Goal: Task Accomplishment & Management: Use online tool/utility

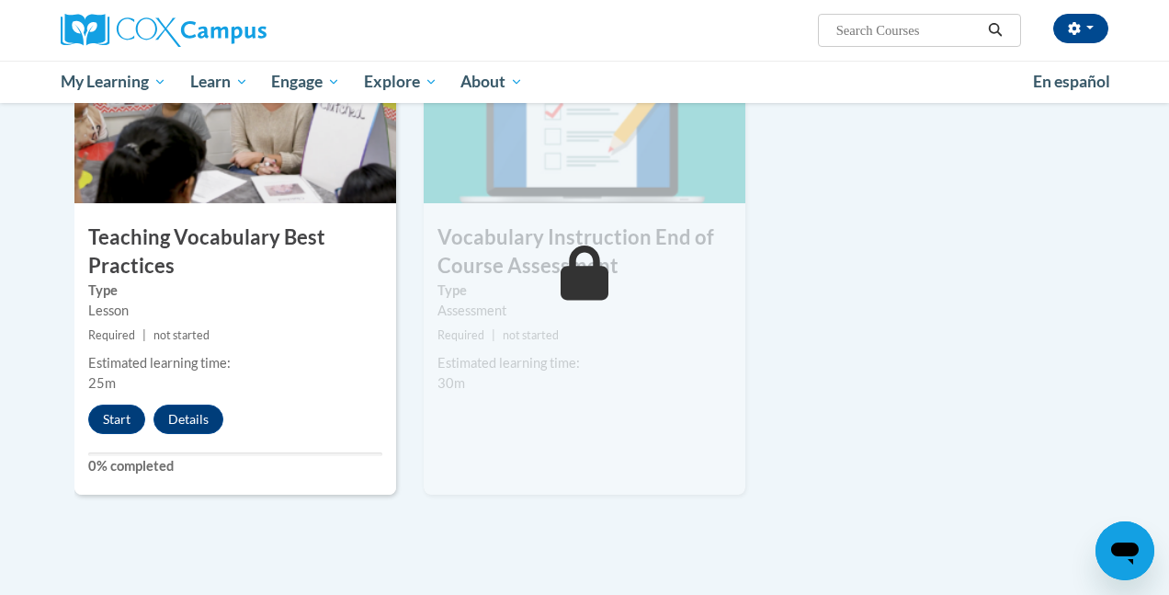
scroll to position [1966, 0]
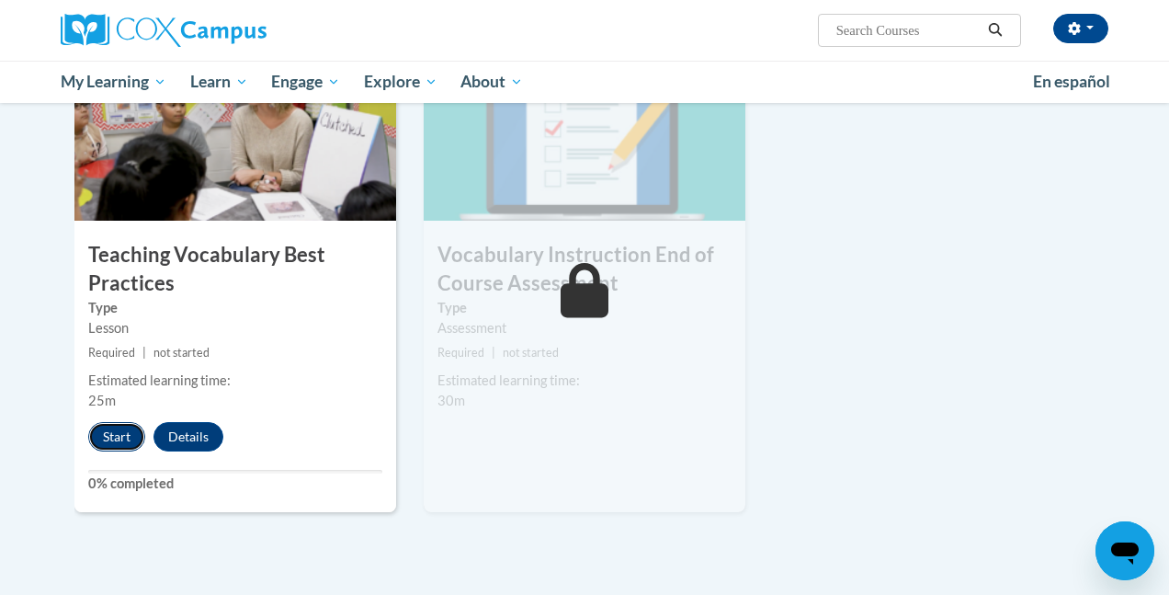
click at [111, 433] on button "Start" at bounding box center [116, 436] width 57 height 29
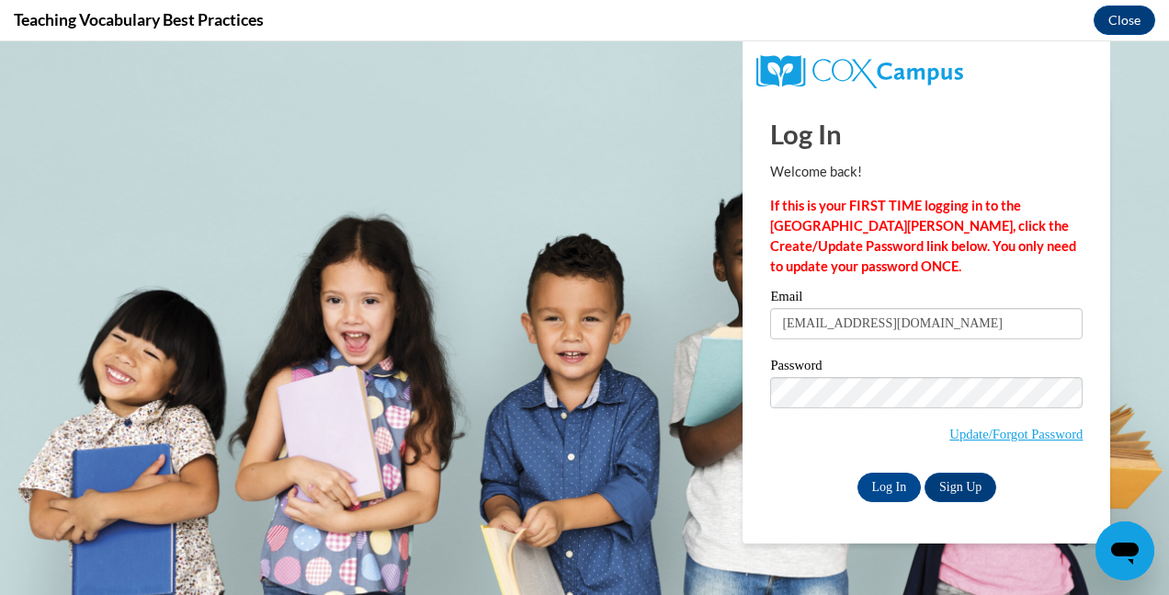
scroll to position [0, 0]
click at [886, 484] on input "Log In" at bounding box center [890, 487] width 64 height 29
click at [898, 483] on input "Log In" at bounding box center [890, 487] width 64 height 29
click at [657, 432] on body "Log In Welcome back! If this is your FIRST TIME logging in to the NEW Cox Campu…" at bounding box center [584, 317] width 1169 height 553
click at [900, 486] on input "Log In" at bounding box center [890, 487] width 64 height 29
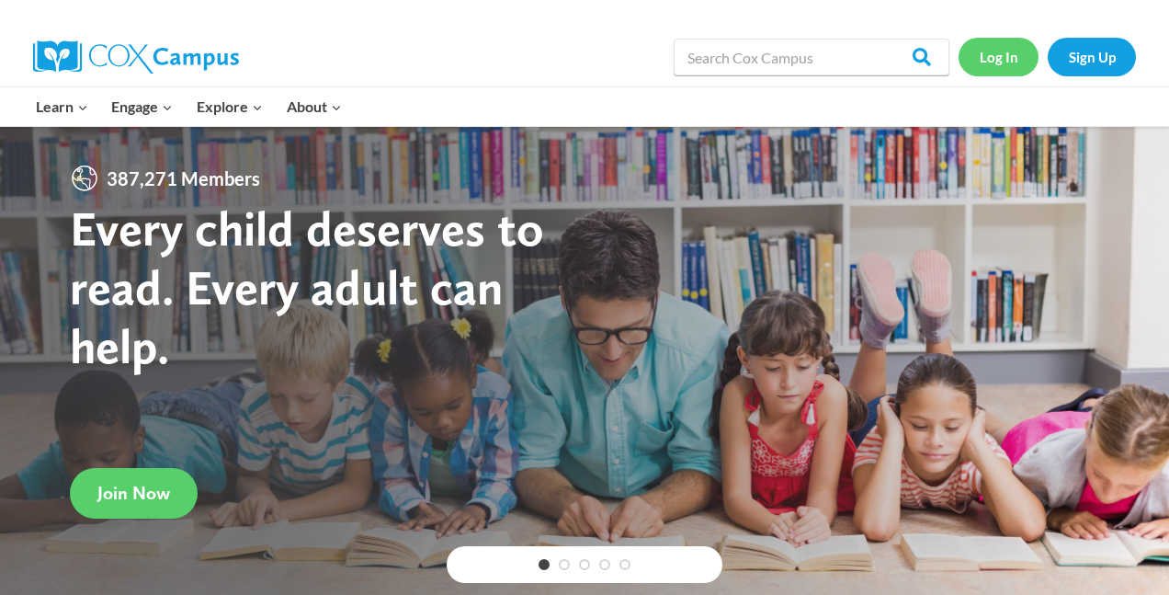
click at [986, 61] on link "Log In" at bounding box center [999, 57] width 80 height 38
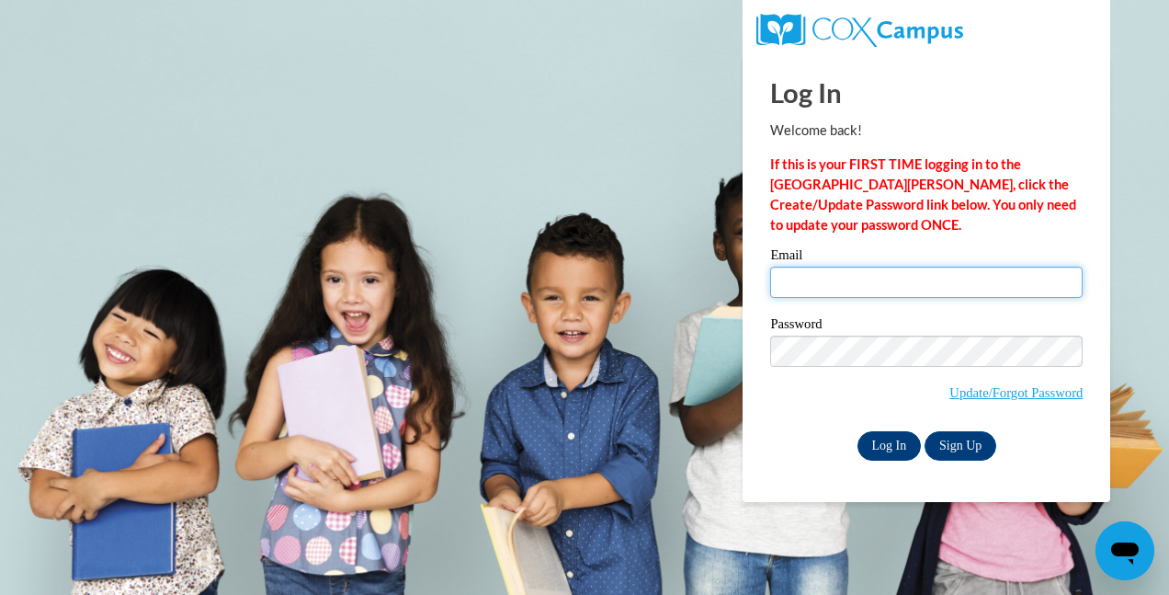
type input "shaltamimi89@outlook.com"
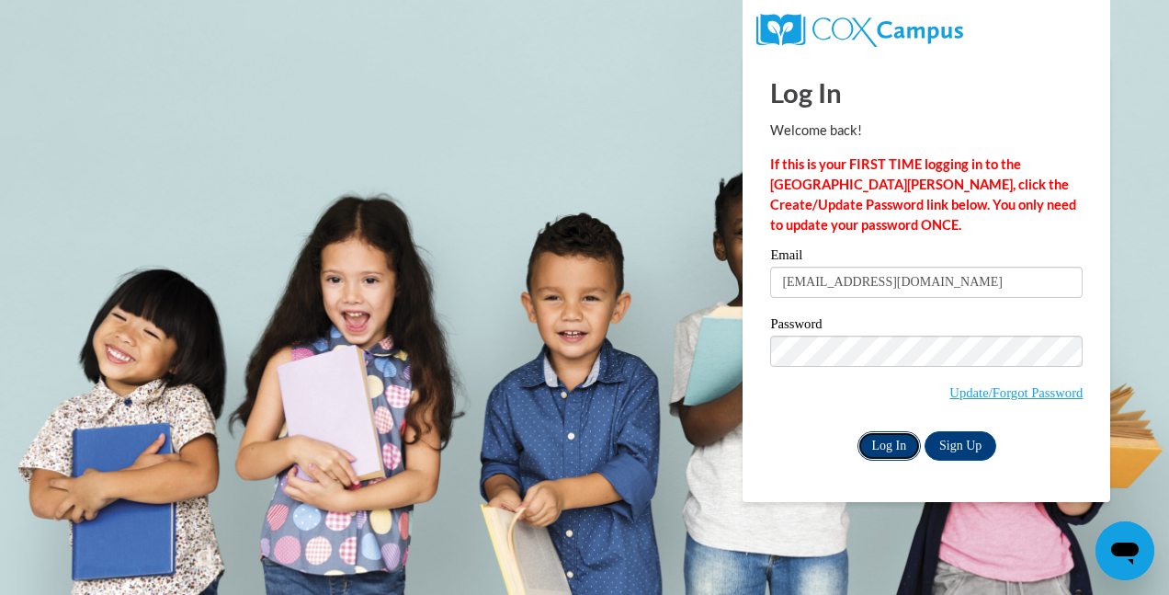
click at [881, 442] on input "Log In" at bounding box center [890, 445] width 64 height 29
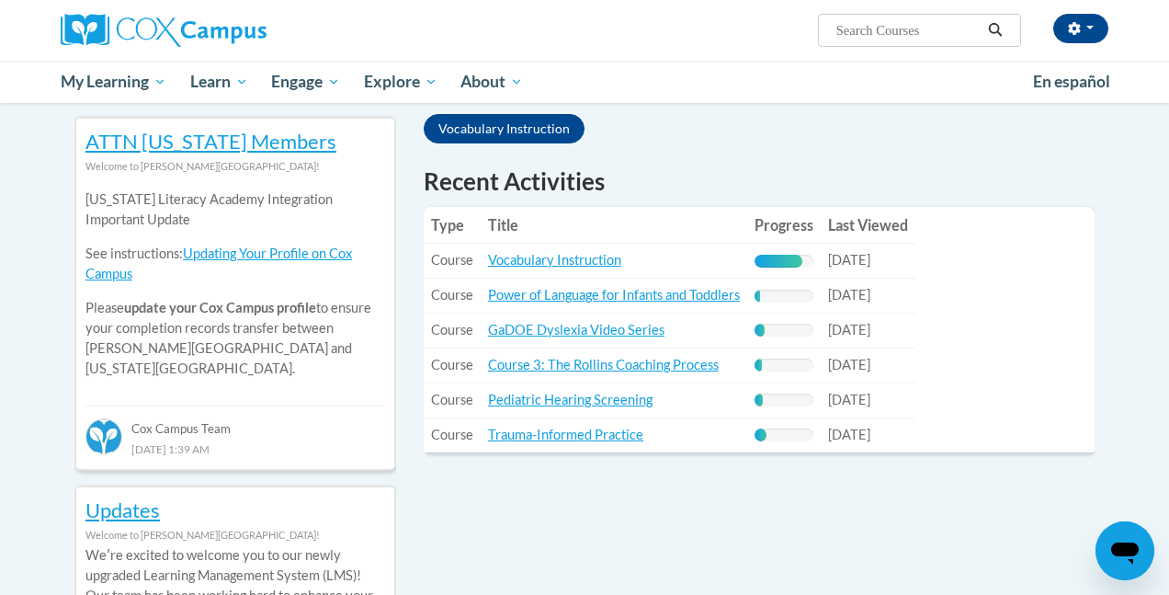
scroll to position [605, 0]
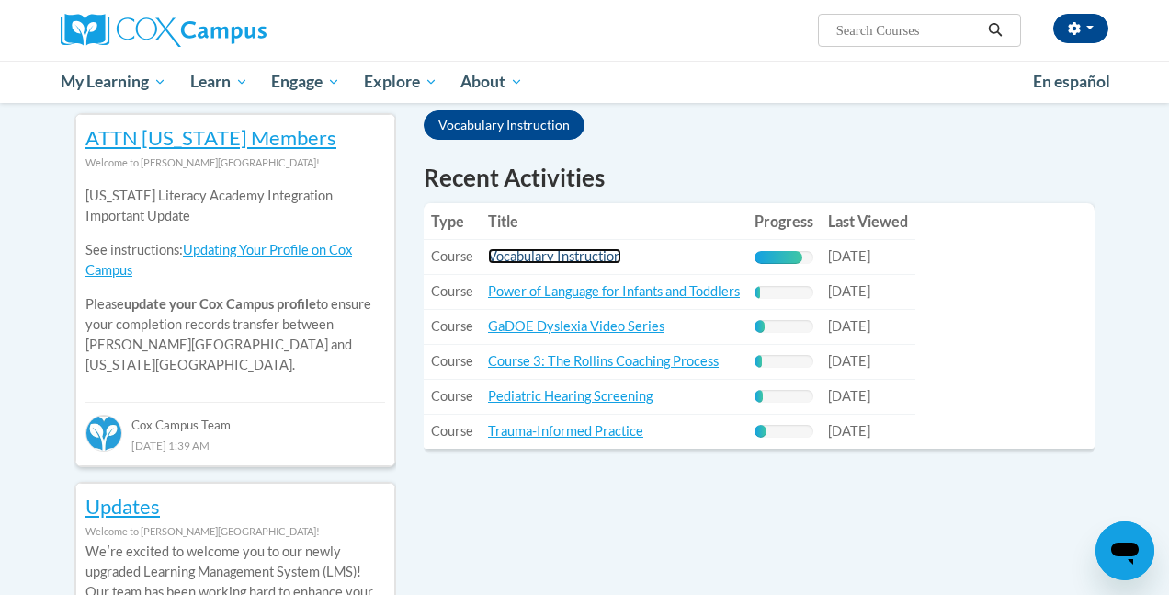
click at [549, 258] on link "Vocabulary Instruction" at bounding box center [554, 256] width 133 height 16
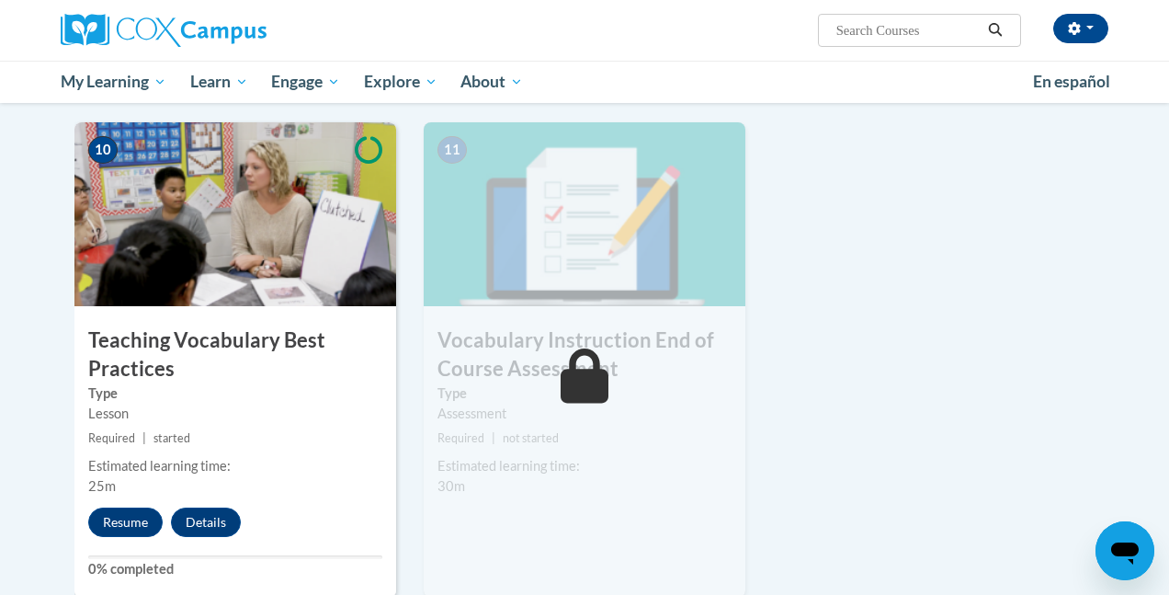
scroll to position [1861, 0]
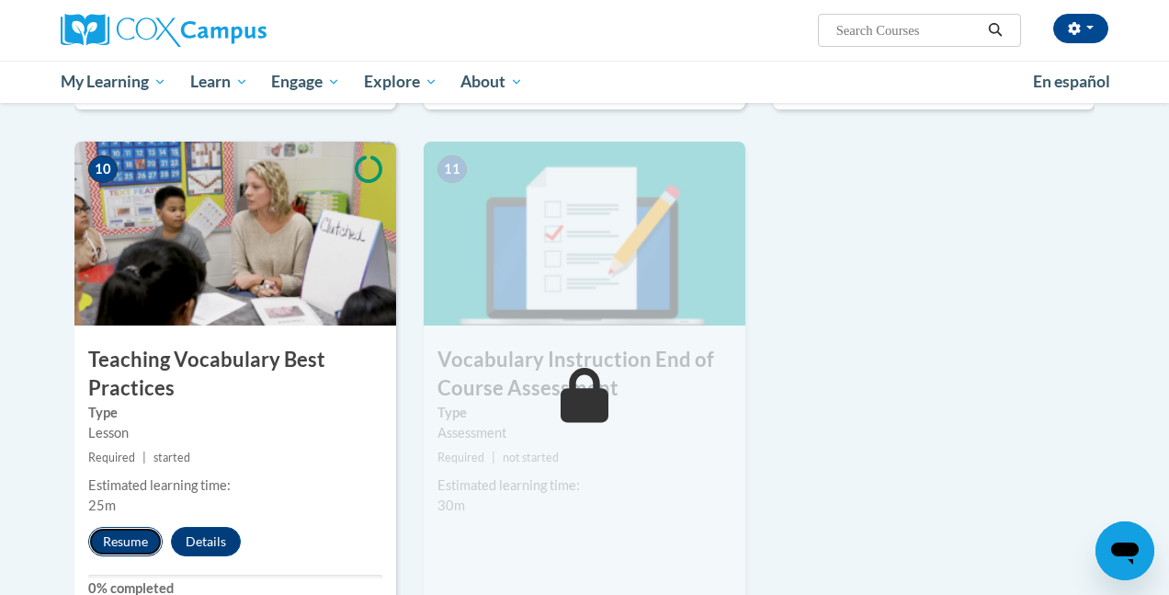
click at [111, 537] on button "Resume" at bounding box center [125, 541] width 74 height 29
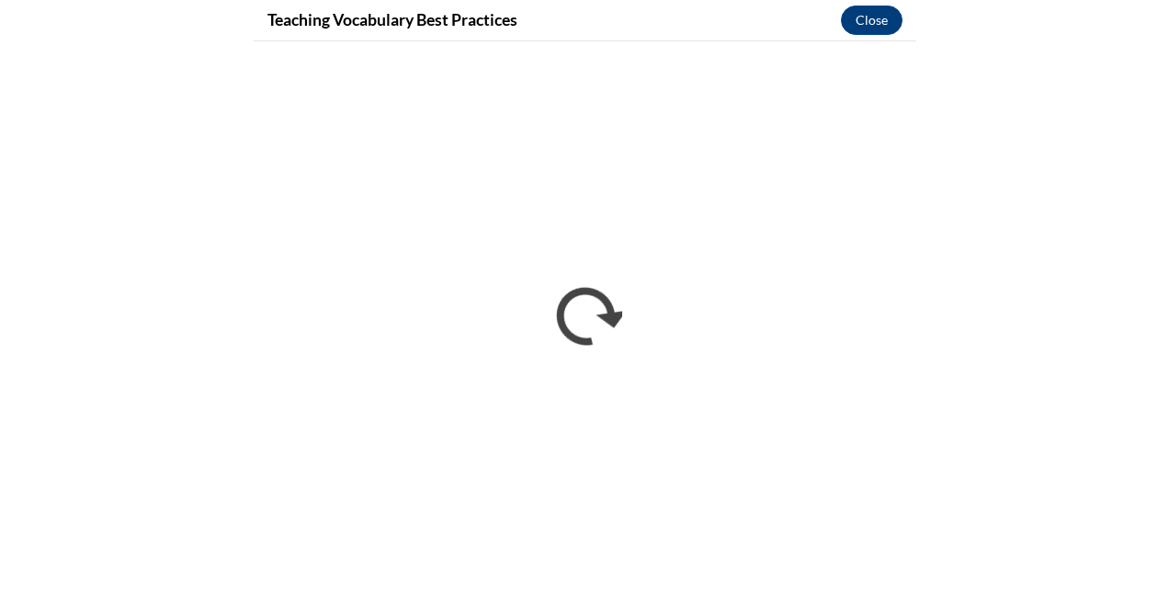
scroll to position [224, 0]
